Goal: Task Accomplishment & Management: Manage account settings

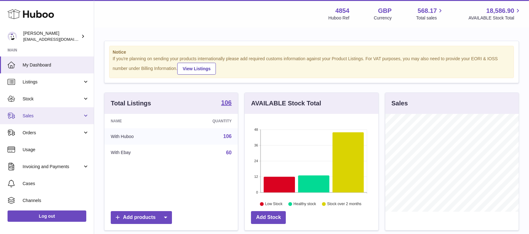
click at [69, 118] on span "Sales" at bounding box center [53, 116] width 60 height 6
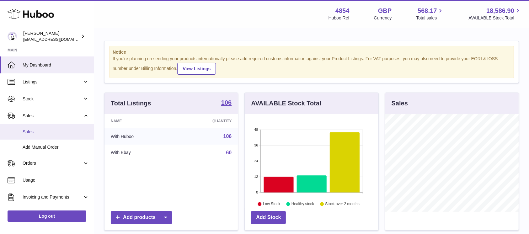
click at [62, 129] on span "Sales" at bounding box center [56, 132] width 67 height 6
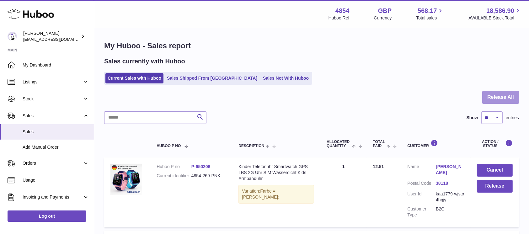
click at [500, 99] on button "Release All" at bounding box center [500, 97] width 37 height 13
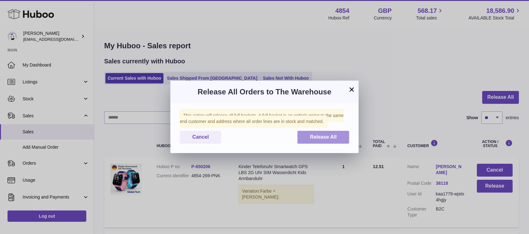
click at [337, 140] on button "Release All" at bounding box center [323, 137] width 52 height 13
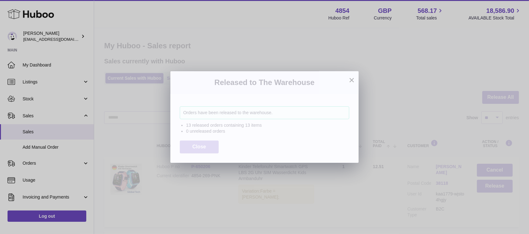
click at [206, 142] on button "Close" at bounding box center [199, 147] width 39 height 13
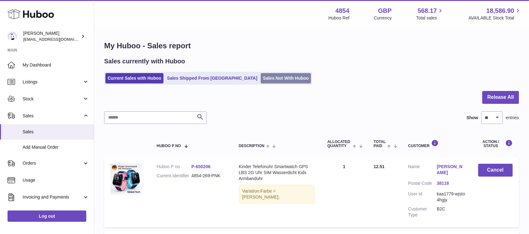
click at [261, 75] on link "Sales Not With Huboo" at bounding box center [286, 78] width 50 height 10
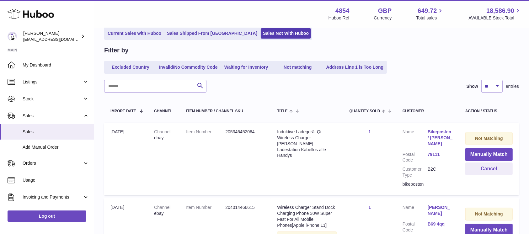
scroll to position [83, 0]
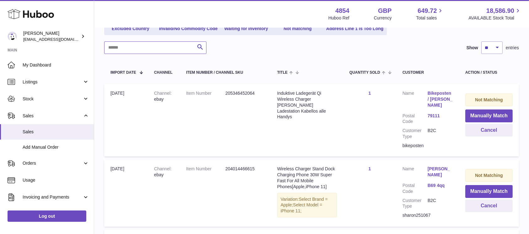
click at [156, 45] on input "text" at bounding box center [155, 47] width 102 height 13
type input "*****"
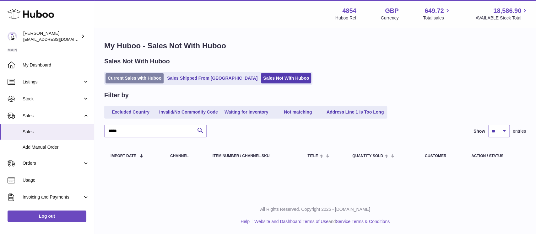
click at [131, 81] on link "Current Sales with Huboo" at bounding box center [134, 78] width 58 height 10
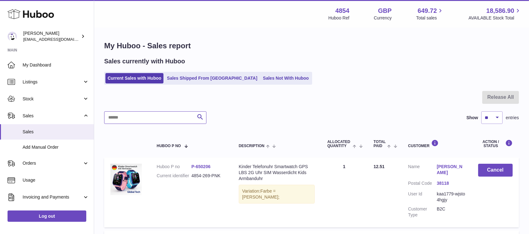
click at [166, 122] on input "text" at bounding box center [155, 117] width 102 height 13
type input "*"
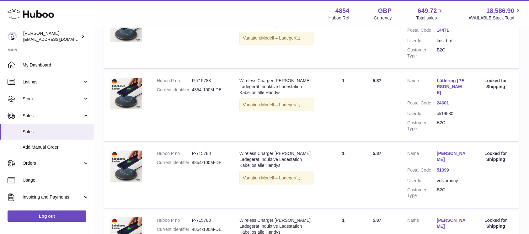
scroll to position [105, 0]
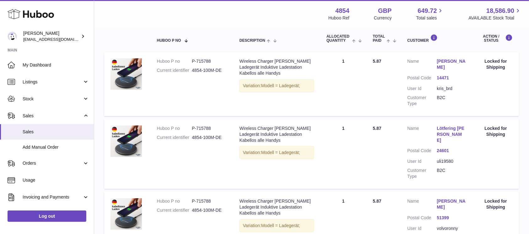
click at [444, 158] on dd "uli19580" at bounding box center [451, 161] width 29 height 6
click at [470, 170] on td "Customer Name Lötfering Ulrich Postal Code 24601 User Id uli19580 Customer Type…" at bounding box center [437, 154] width 72 height 70
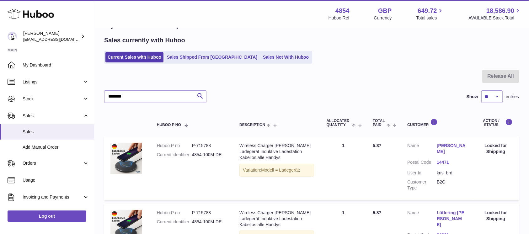
scroll to position [0, 0]
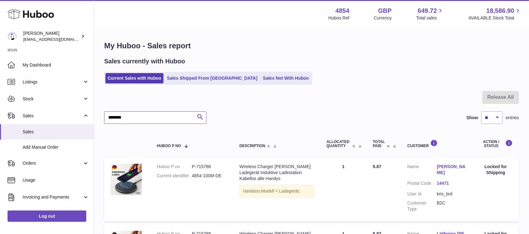
click at [147, 119] on input "********" at bounding box center [155, 117] width 102 height 13
type input "********"
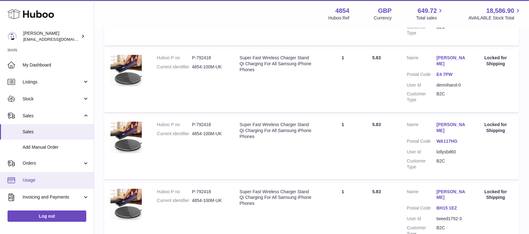
scroll to position [42, 0]
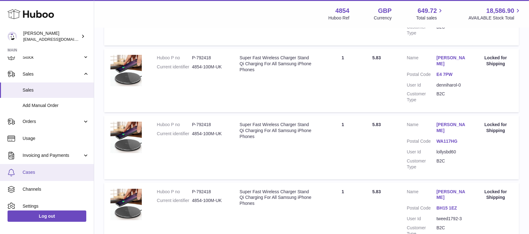
click at [51, 168] on link "Cases" at bounding box center [47, 172] width 94 height 17
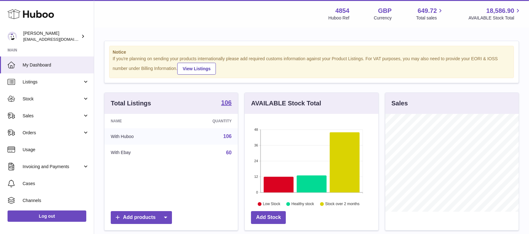
scroll to position [98, 133]
click at [73, 109] on link "Sales" at bounding box center [47, 115] width 94 height 17
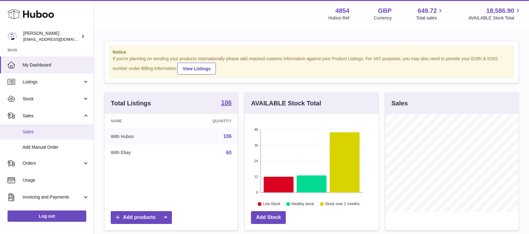
click at [65, 130] on span "Sales" at bounding box center [56, 132] width 67 height 6
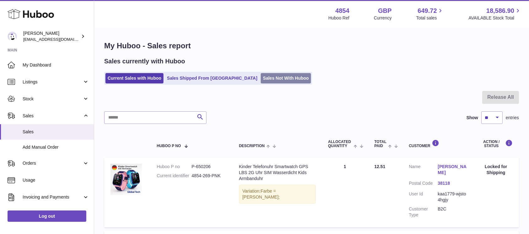
click at [261, 83] on link "Sales Not With Huboo" at bounding box center [286, 78] width 50 height 10
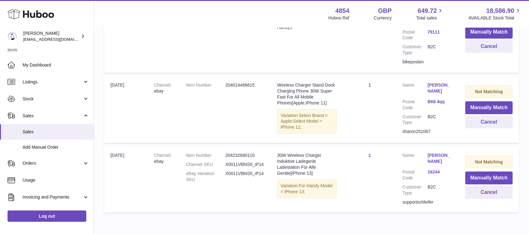
scroll to position [83, 0]
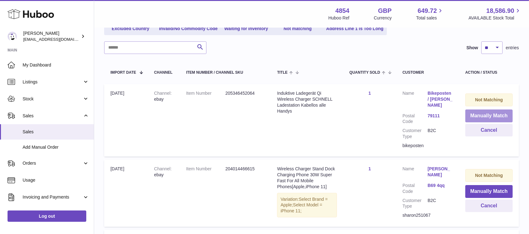
click at [478, 114] on button "Manually Match" at bounding box center [488, 116] width 47 height 13
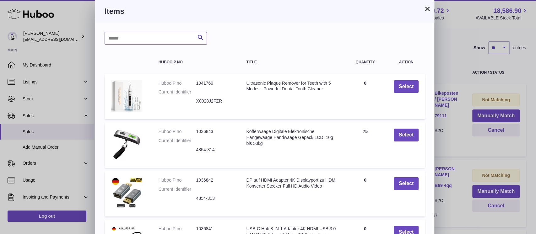
click at [154, 39] on input "text" at bounding box center [155, 38] width 102 height 13
type input "*****"
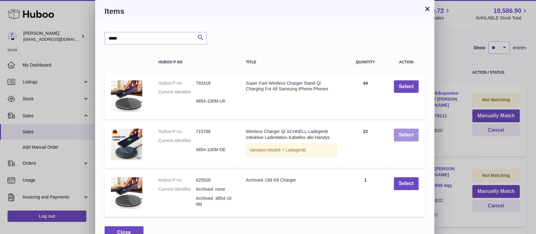
click at [414, 139] on button "Select" at bounding box center [405, 135] width 25 height 13
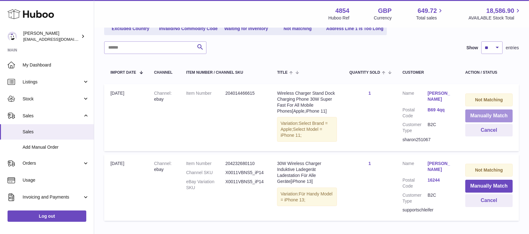
click at [476, 115] on button "Manually Match" at bounding box center [488, 116] width 47 height 13
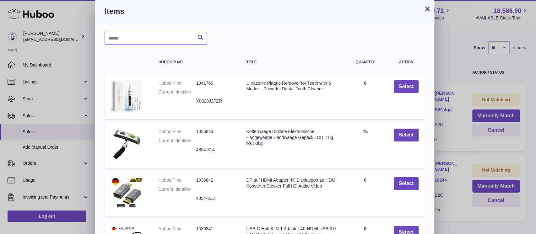
click at [163, 44] on input "text" at bounding box center [155, 38] width 102 height 13
type input "*****"
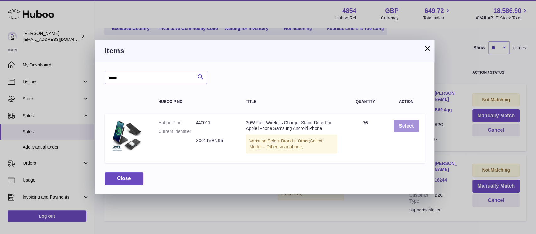
click at [408, 124] on button "Select" at bounding box center [405, 126] width 25 height 13
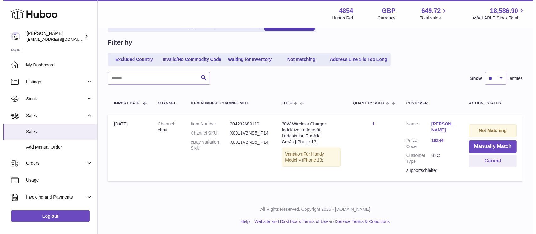
scroll to position [52, 0]
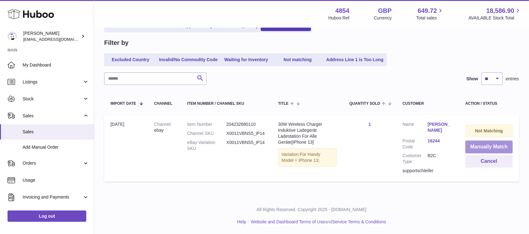
click at [484, 147] on button "Manually Match" at bounding box center [488, 147] width 47 height 13
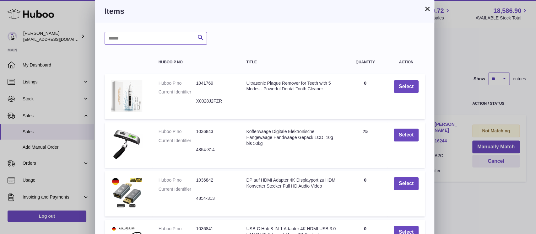
click at [150, 43] on input "text" at bounding box center [155, 38] width 102 height 13
type input "****"
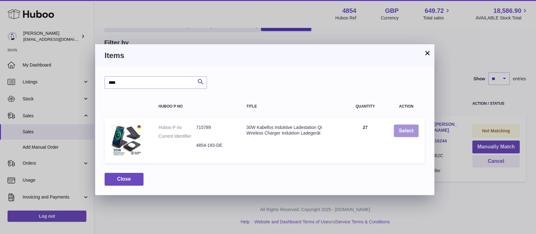
click at [407, 130] on button "Select" at bounding box center [405, 131] width 25 height 13
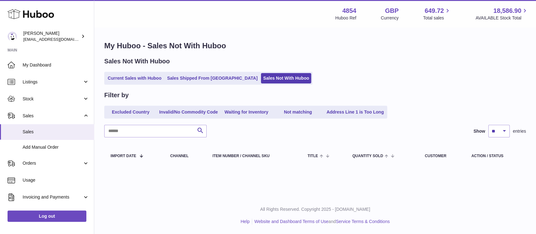
scroll to position [0, 0]
click at [146, 77] on link "Current Sales with Huboo" at bounding box center [134, 78] width 58 height 10
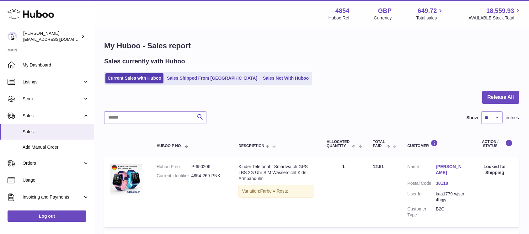
click at [482, 99] on div at bounding box center [311, 101] width 415 height 20
click at [491, 98] on button "Release All" at bounding box center [500, 97] width 37 height 13
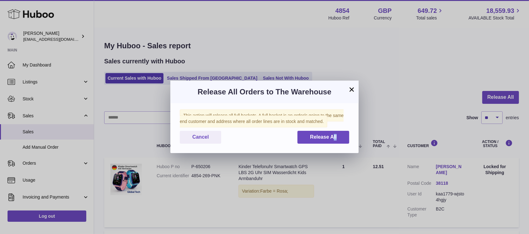
drag, startPoint x: 335, startPoint y: 149, endPoint x: 331, endPoint y: 145, distance: 5.6
click at [331, 145] on div "This action will release all full baskets. A full basket is an order/s going to…" at bounding box center [264, 128] width 188 height 50
click at [329, 140] on span "Release All" at bounding box center [323, 136] width 27 height 5
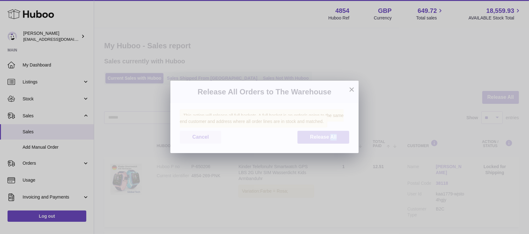
click at [329, 139] on span "Release All" at bounding box center [323, 136] width 27 height 5
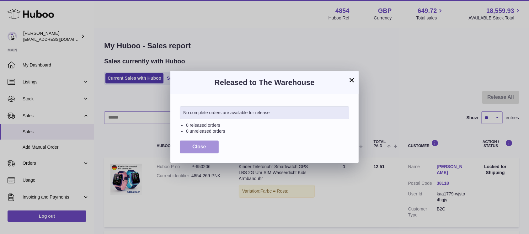
click at [203, 143] on button "Close" at bounding box center [199, 147] width 39 height 13
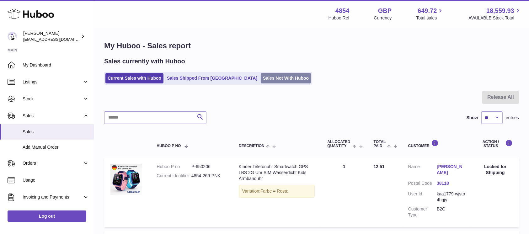
click at [261, 78] on link "Sales Not With Huboo" at bounding box center [286, 78] width 50 height 10
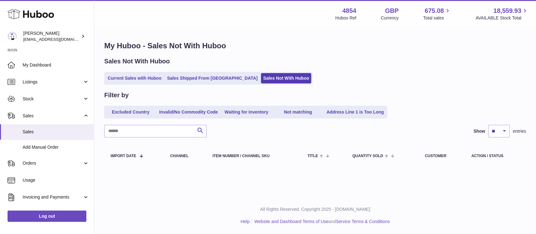
click at [136, 67] on div "Sales Not With Huboo Current Sales with Huboo Sales Shipped From [GEOGRAPHIC_DA…" at bounding box center [314, 71] width 421 height 28
click at [135, 77] on link "Current Sales with Huboo" at bounding box center [134, 78] width 58 height 10
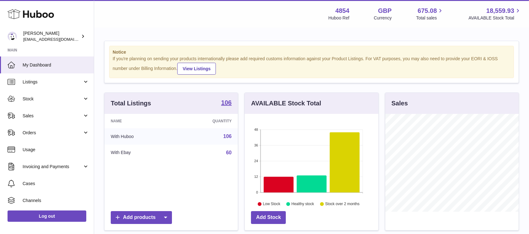
scroll to position [98, 133]
click at [54, 121] on link "Sales" at bounding box center [47, 115] width 94 height 17
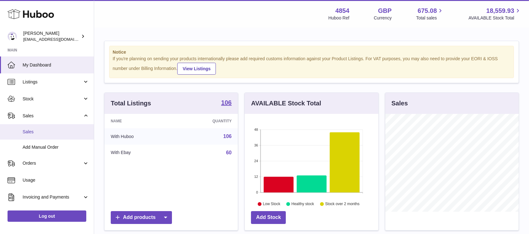
click at [45, 136] on link "Sales" at bounding box center [47, 131] width 94 height 15
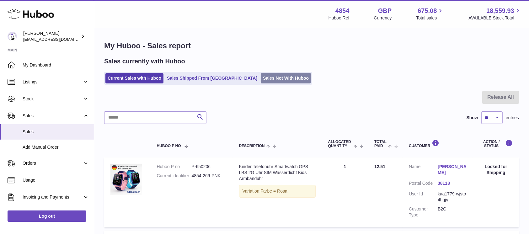
click at [261, 79] on link "Sales Not With Huboo" at bounding box center [286, 78] width 50 height 10
